Goal: Check status: Check status

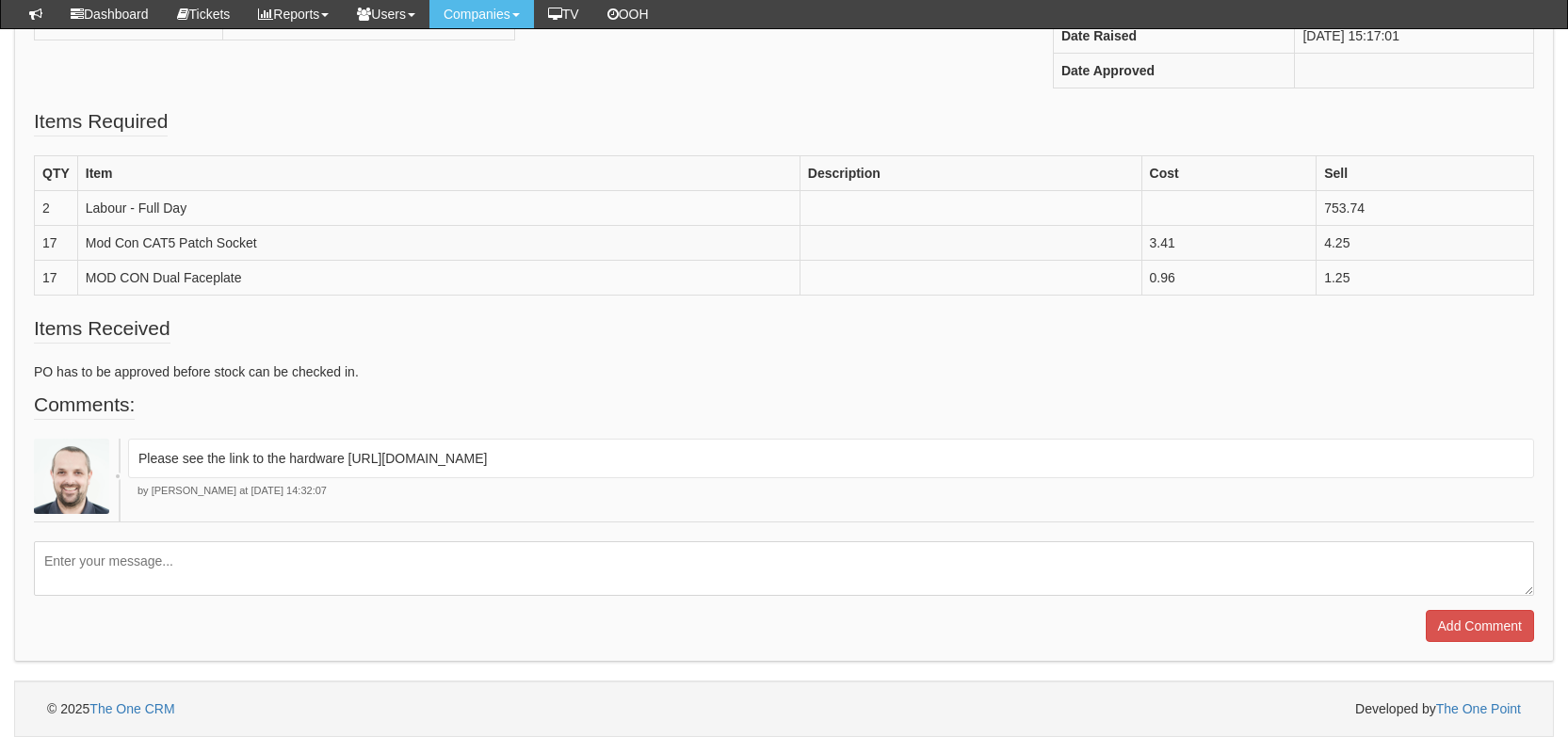
scroll to position [494, 0]
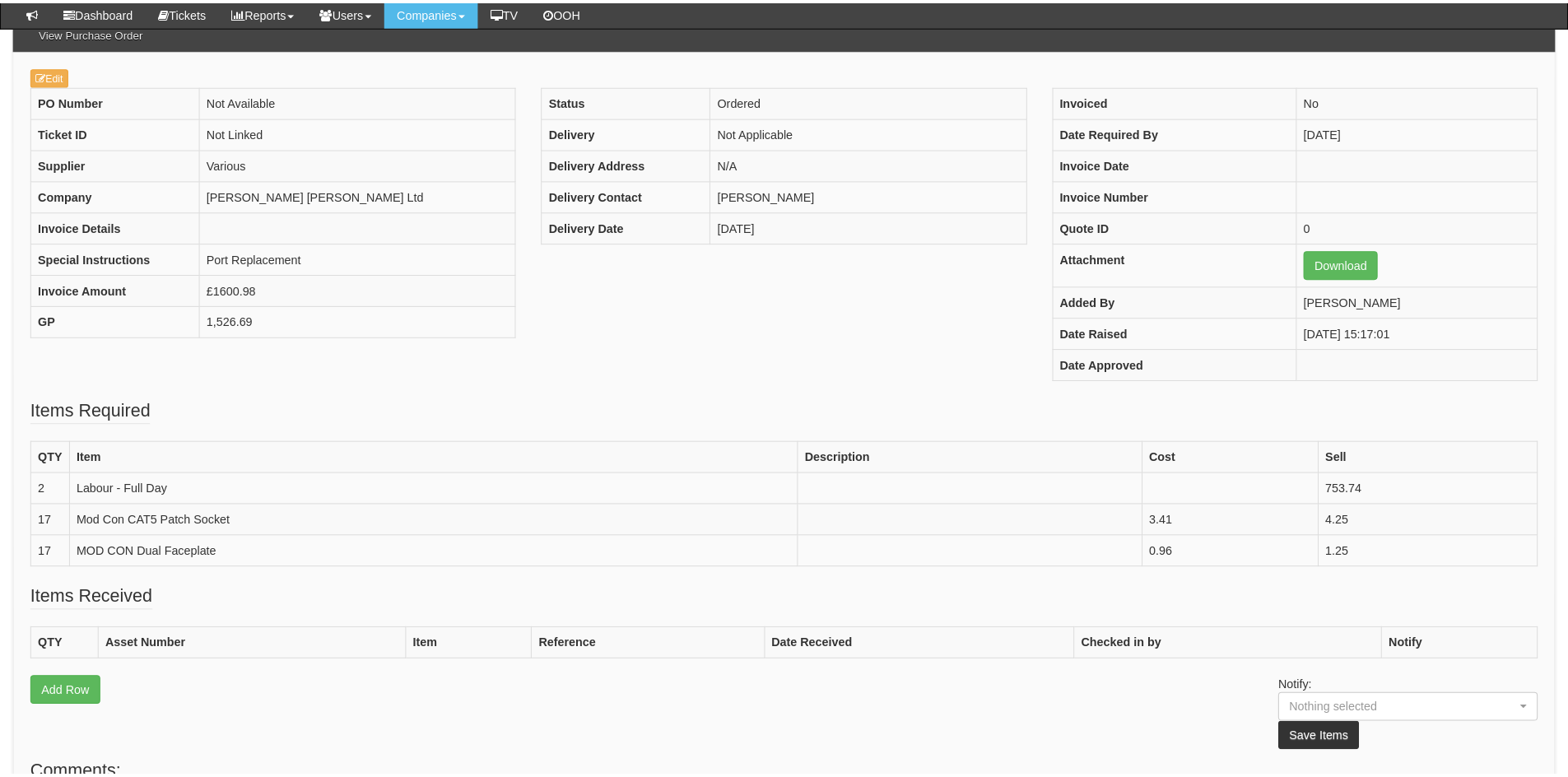
scroll to position [156, 0]
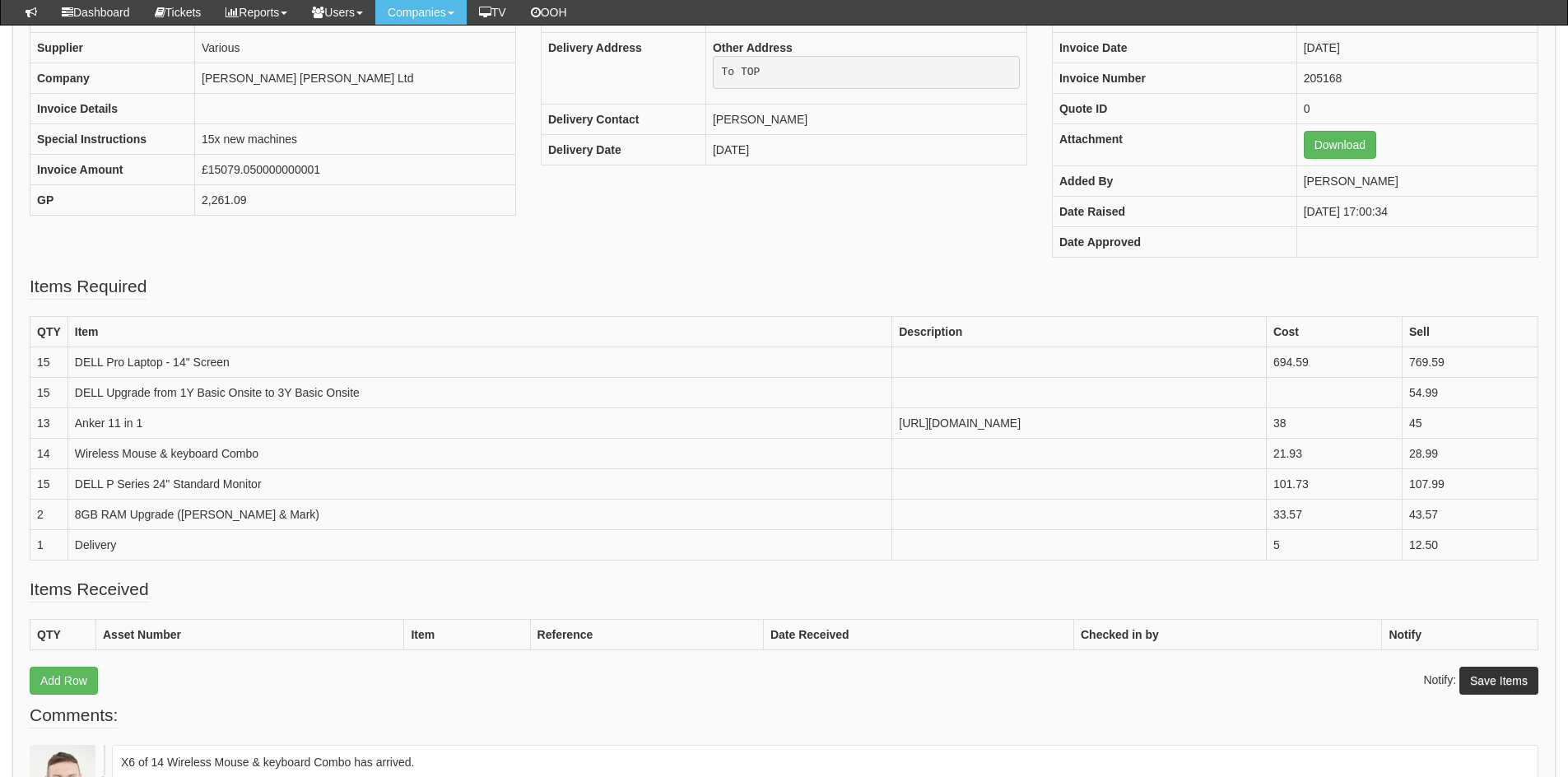
scroll to position [266, 0]
